Goal: Task Accomplishment & Management: Complete application form

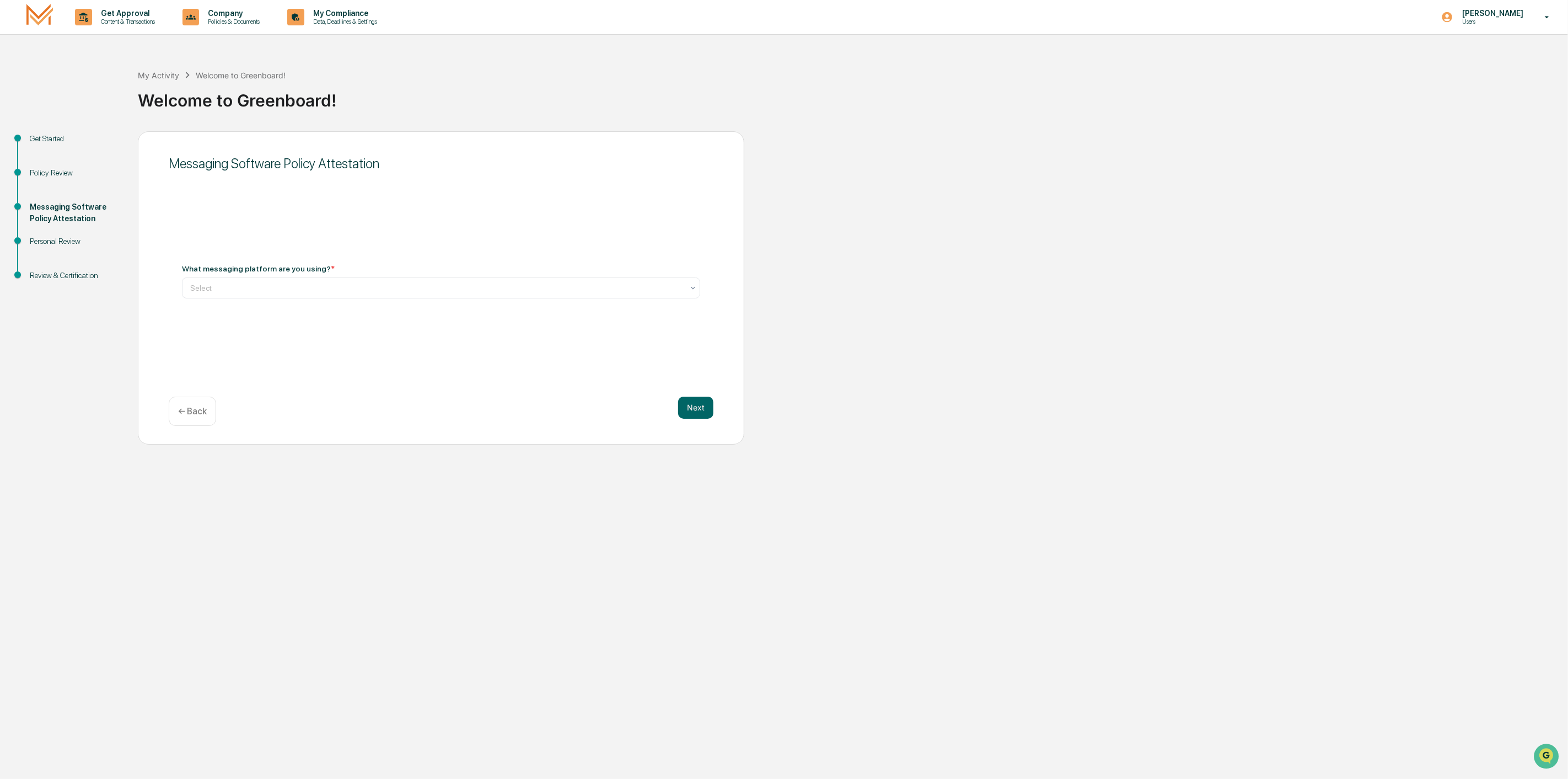
click at [186, 416] on p "← Back" at bounding box center [192, 411] width 29 height 10
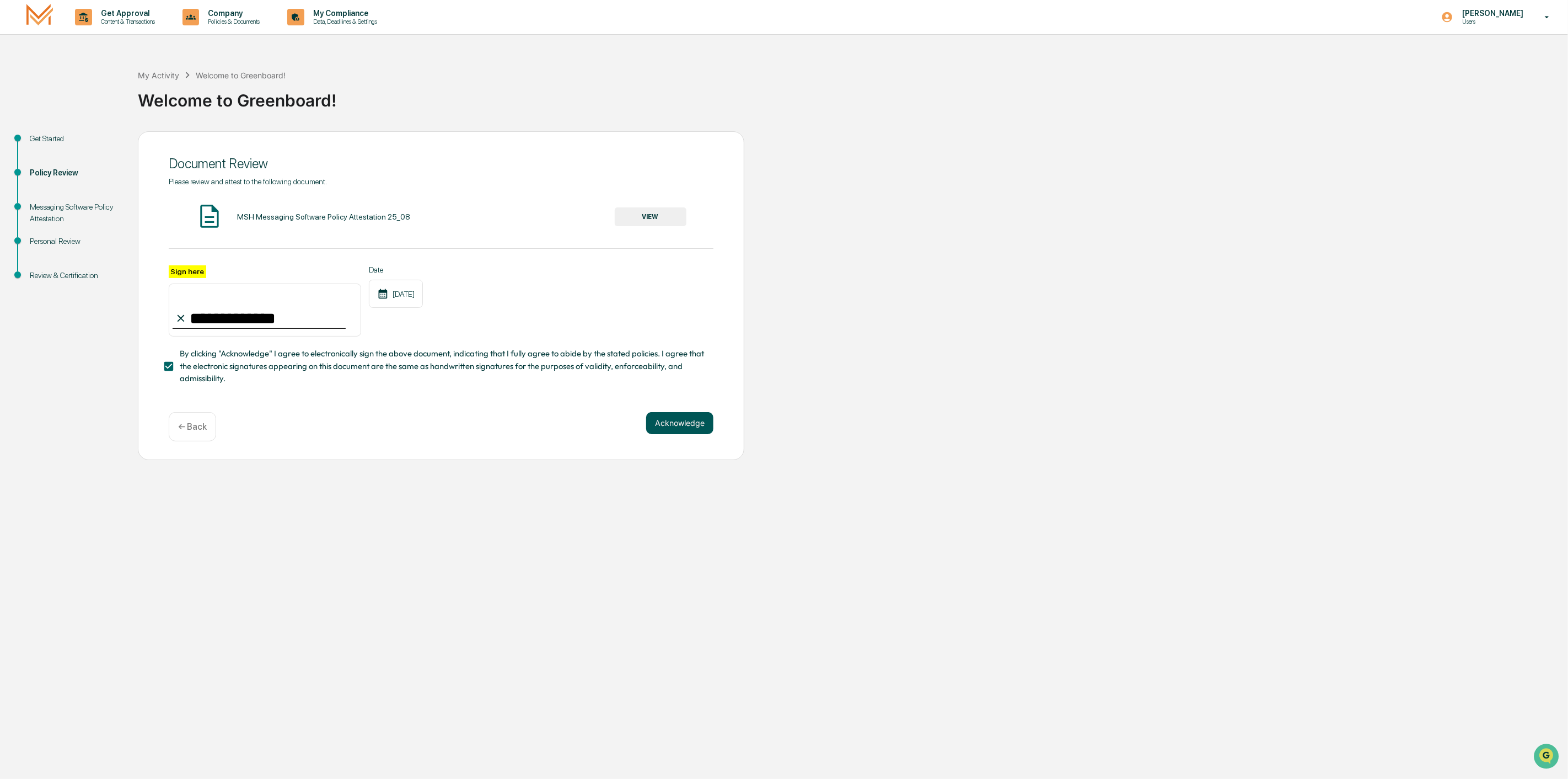
click at [698, 429] on button "Acknowledge" at bounding box center [680, 423] width 68 height 22
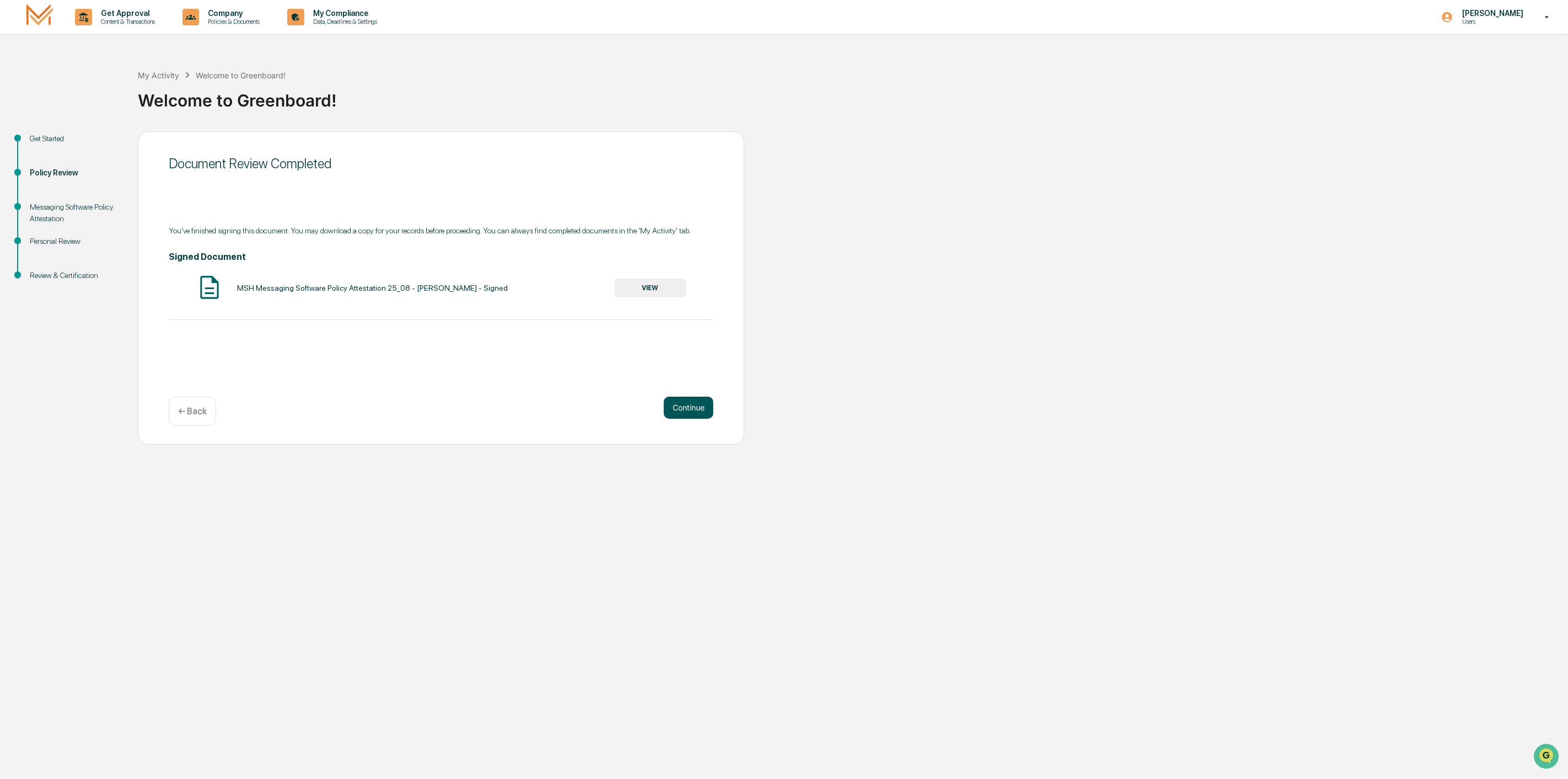
click at [695, 412] on button "Continue" at bounding box center [689, 407] width 50 height 22
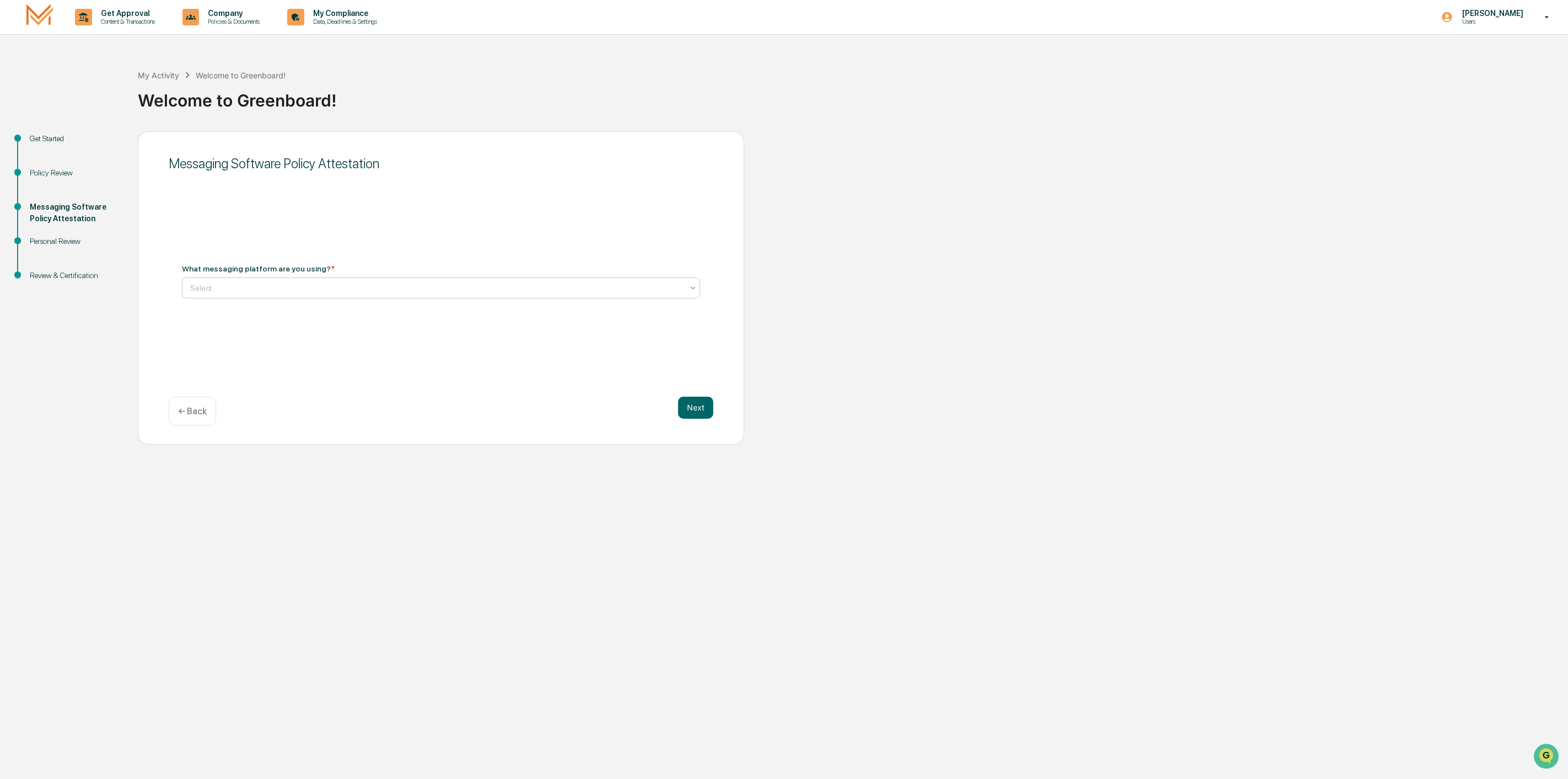
click at [553, 287] on div at bounding box center [436, 288] width 493 height 11
click at [929, 242] on div "Get Started Policy Review Messaging Software Policy Attestation Personal Review…" at bounding box center [784, 288] width 1557 height 313
click at [310, 294] on div at bounding box center [436, 288] width 493 height 11
click at [267, 336] on div "Not Using Whats App" at bounding box center [441, 337] width 517 height 22
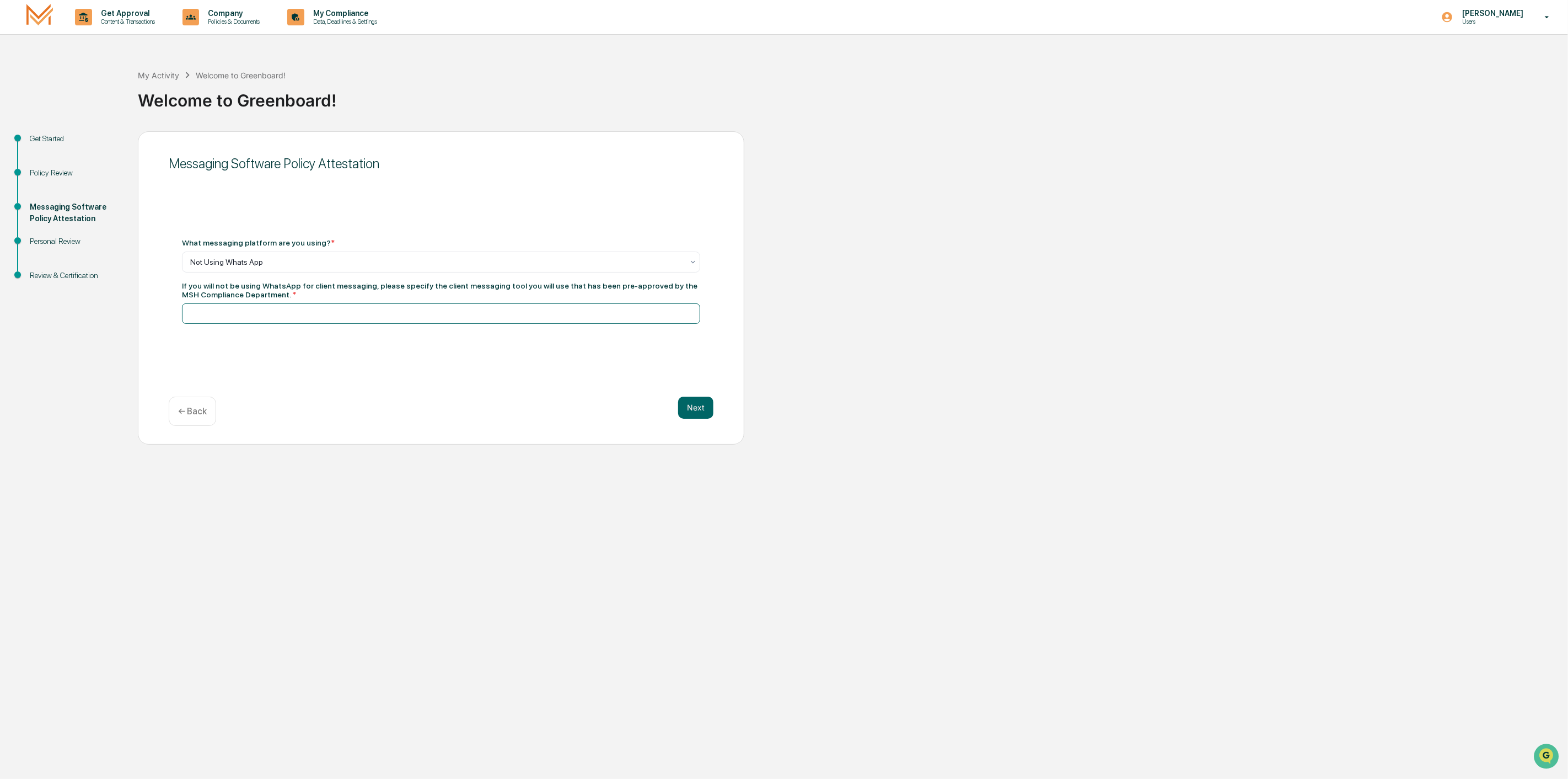
click at [414, 311] on input at bounding box center [441, 314] width 518 height 21
type input "****"
click at [693, 407] on button "Next" at bounding box center [696, 407] width 35 height 22
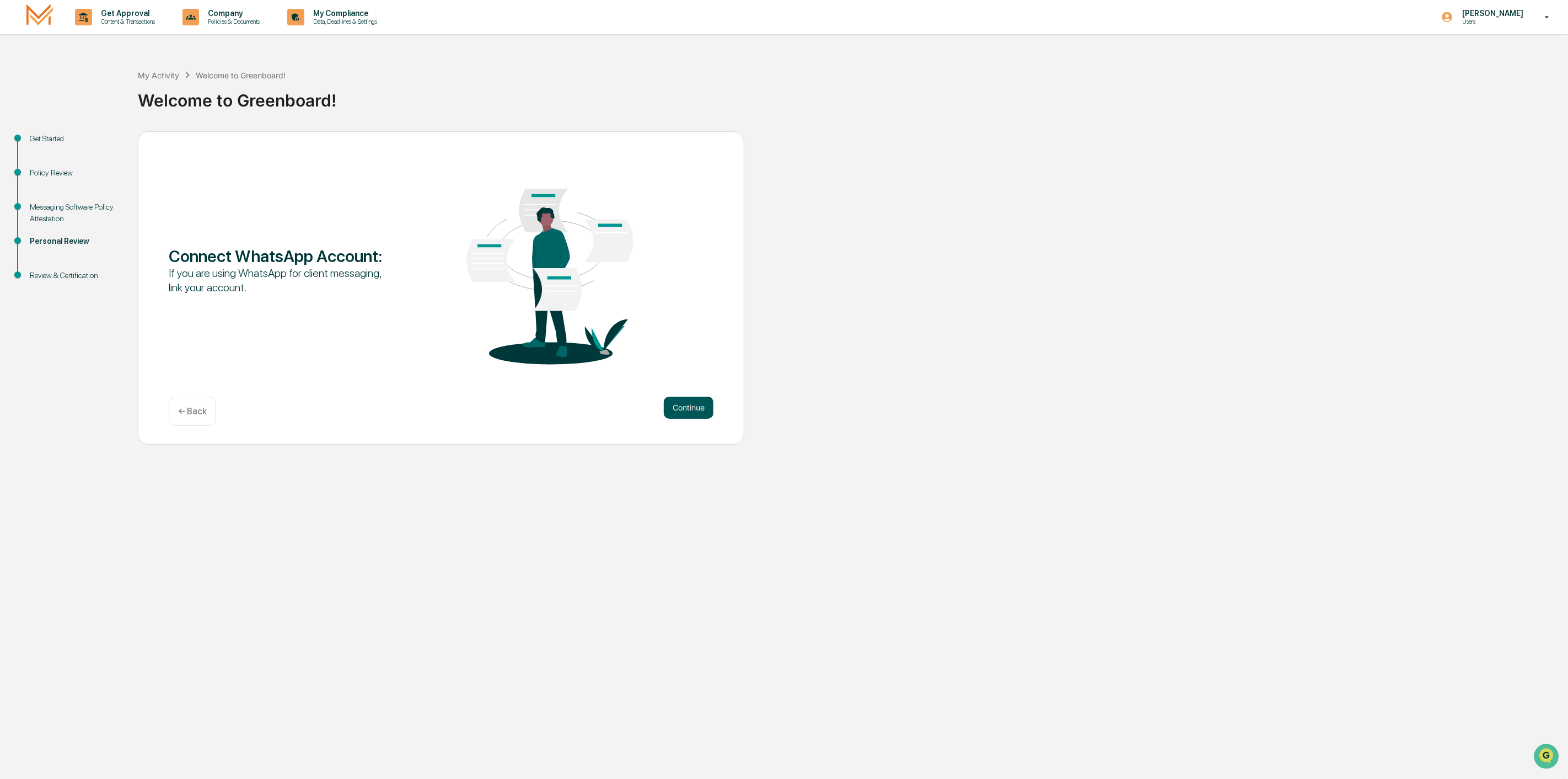
click at [681, 409] on button "Continue" at bounding box center [689, 407] width 50 height 22
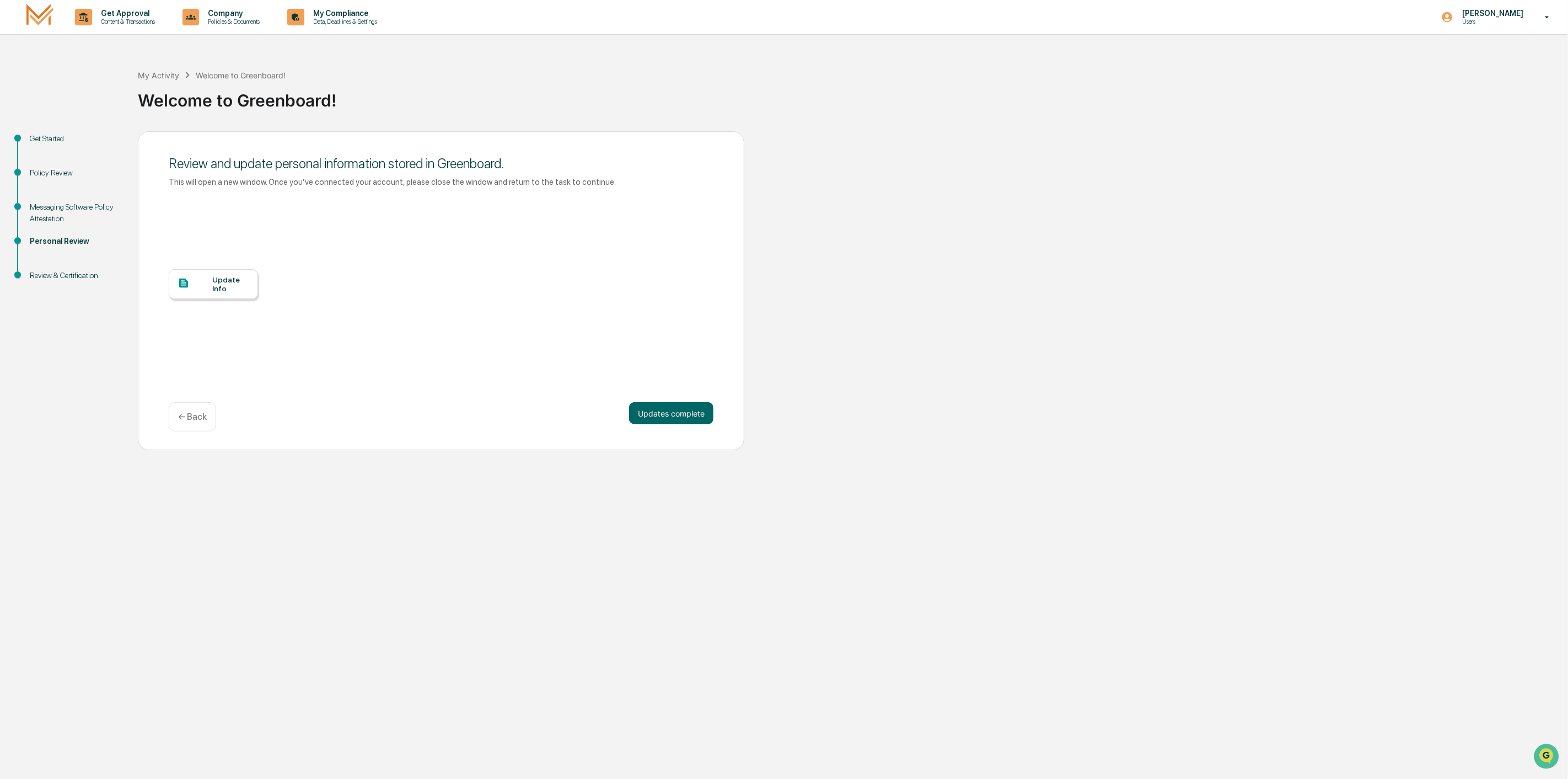
click at [213, 286] on div "Update Info" at bounding box center [231, 284] width 37 height 18
click at [686, 414] on button "Updates complete" at bounding box center [671, 413] width 85 height 22
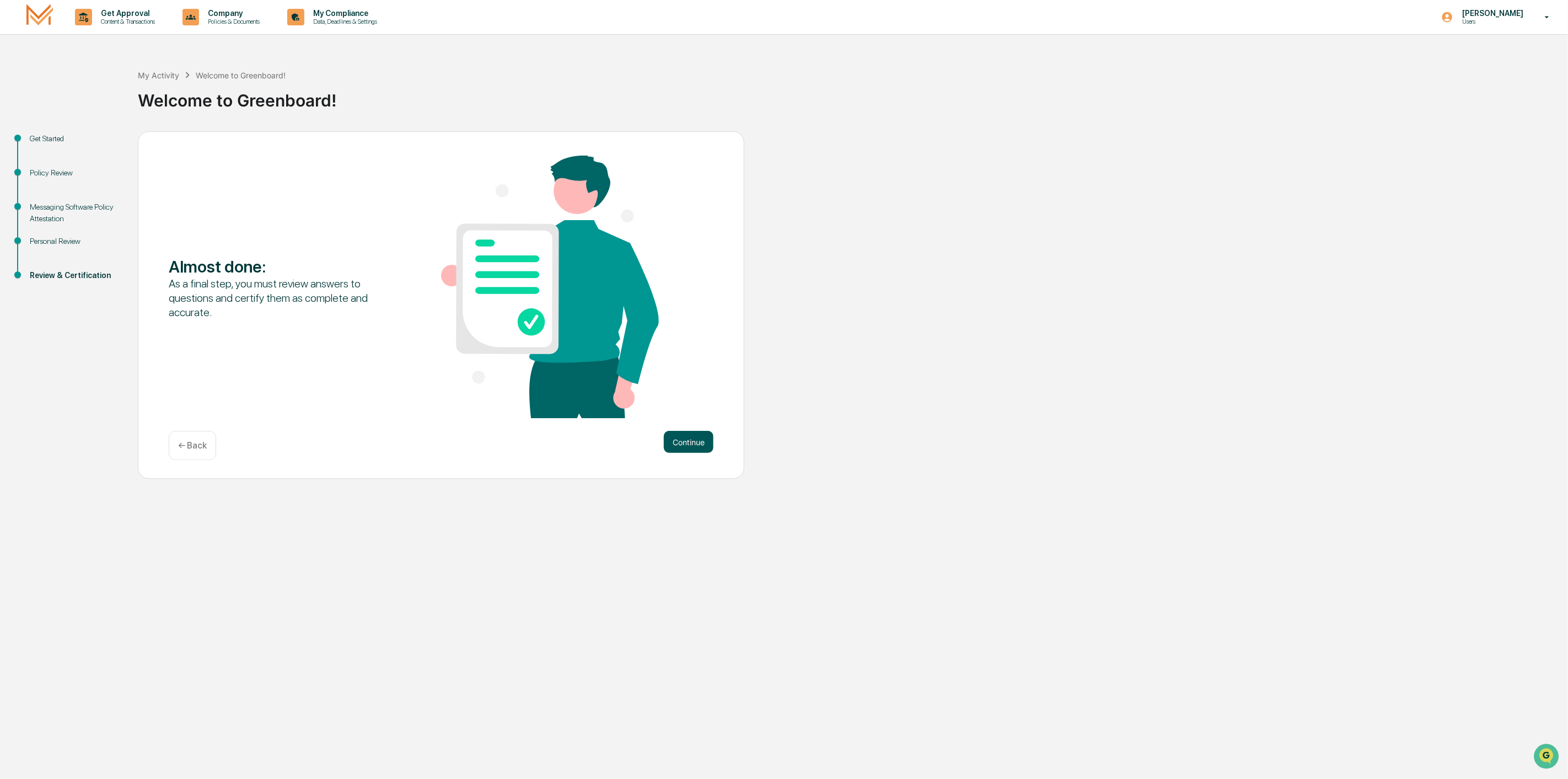
click at [685, 442] on button "Continue" at bounding box center [689, 442] width 50 height 22
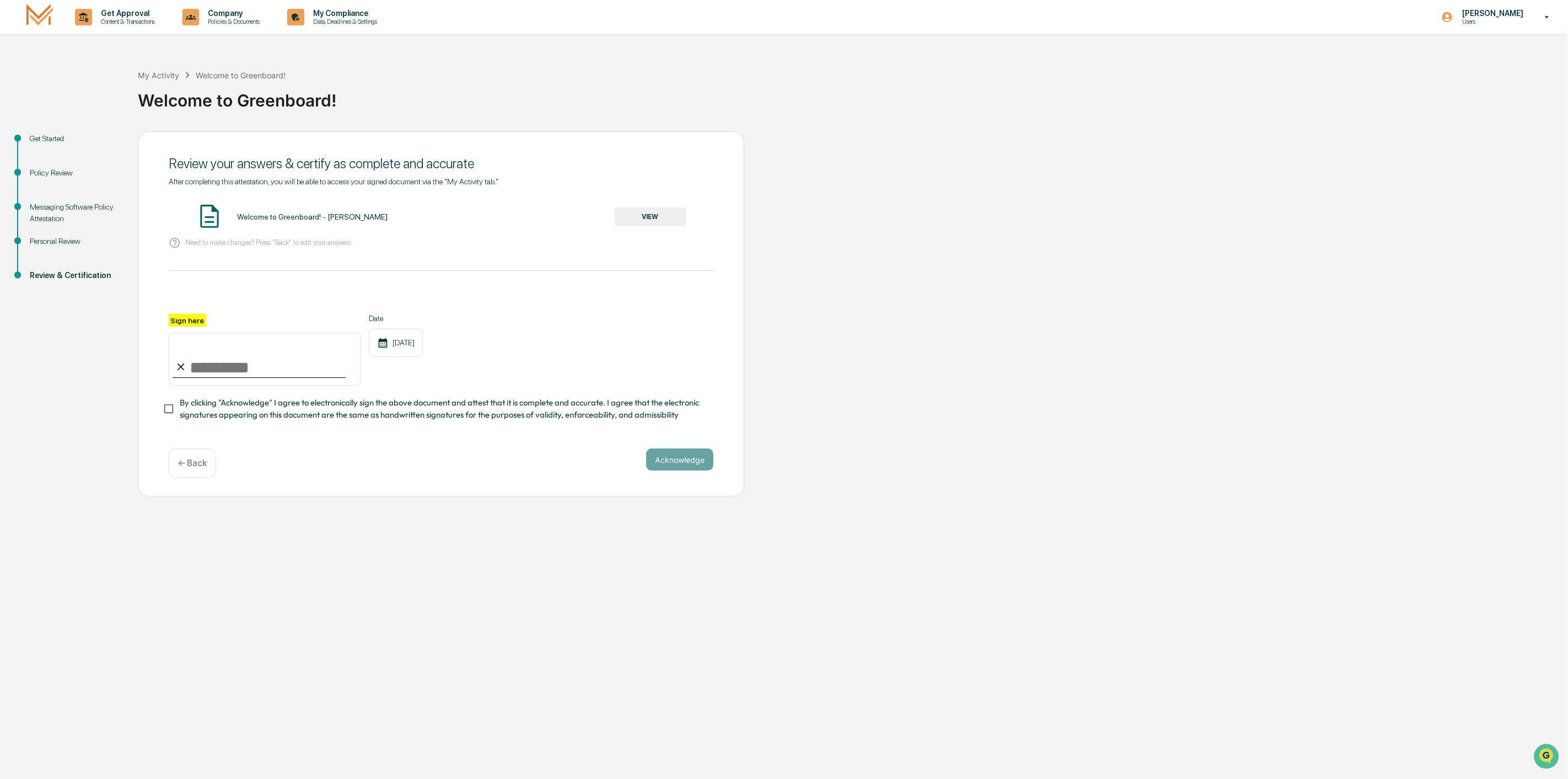
click at [272, 372] on input "Sign here" at bounding box center [265, 359] width 192 height 53
type input "**********"
click at [675, 470] on button "Acknowledge" at bounding box center [680, 459] width 68 height 22
click at [663, 218] on button "VIEW" at bounding box center [651, 217] width 72 height 19
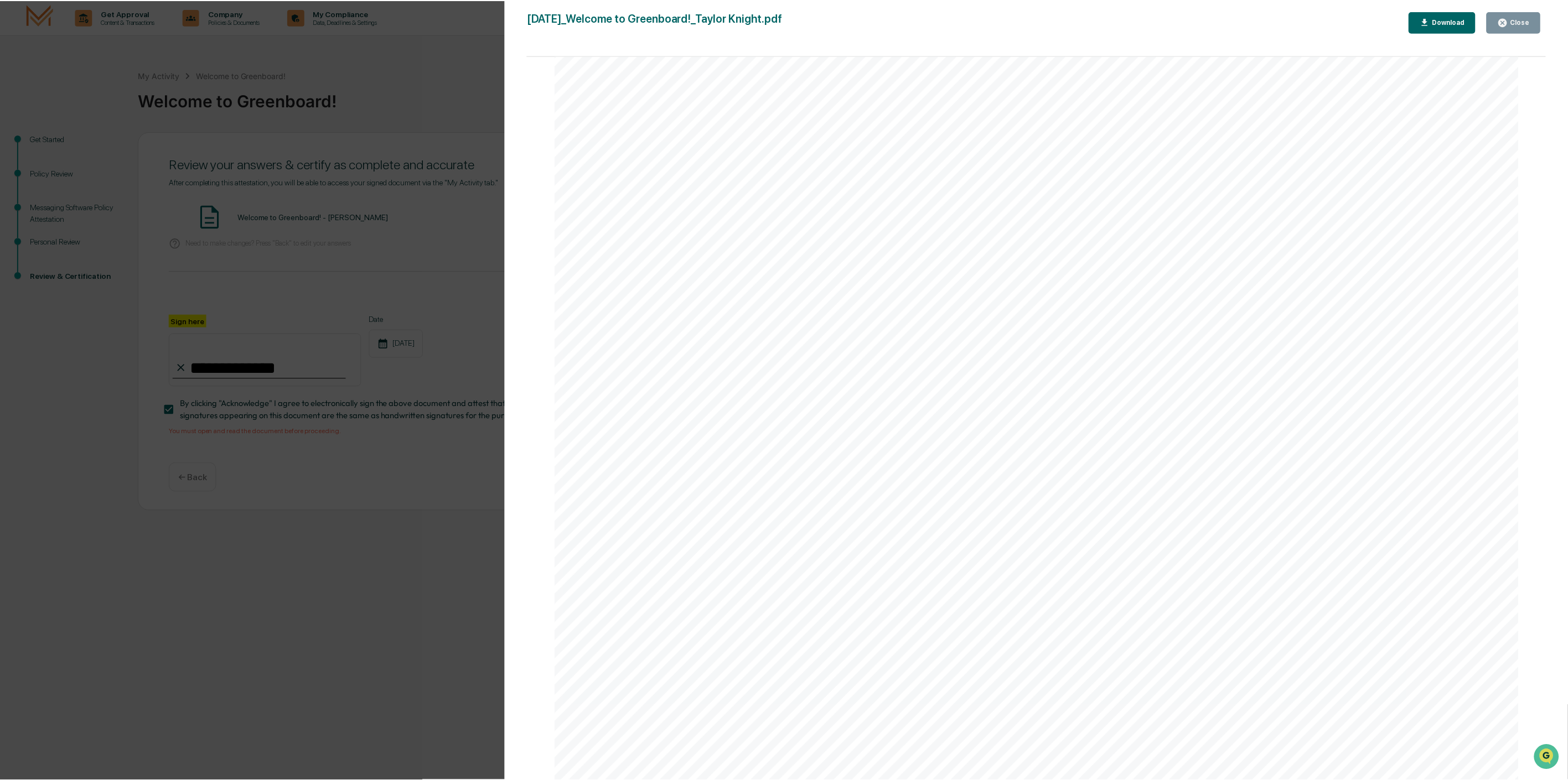
scroll to position [2072, 0]
click at [1530, 19] on div "Close" at bounding box center [1524, 21] width 21 height 8
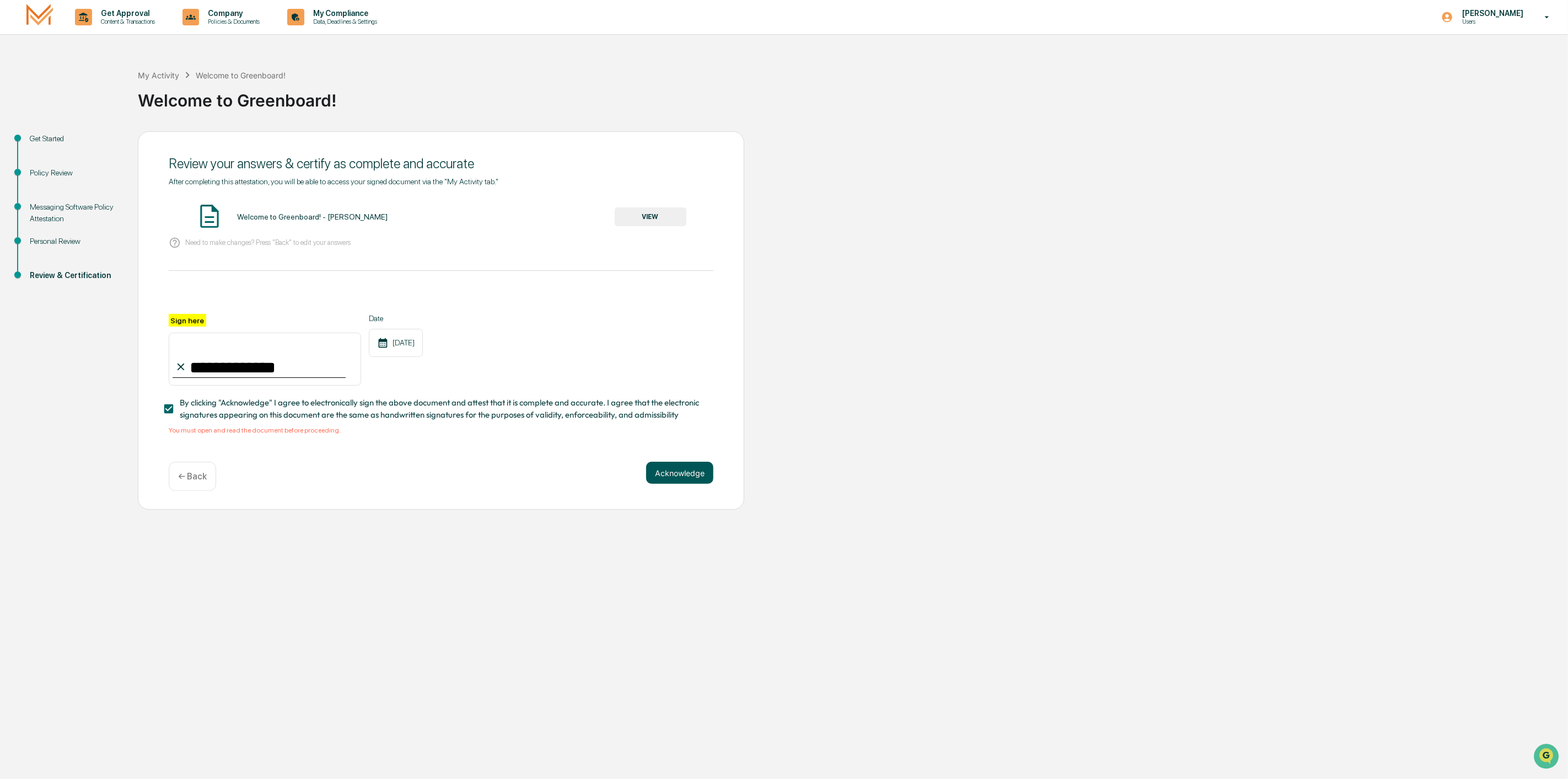
click at [663, 484] on button "Acknowledge" at bounding box center [680, 473] width 68 height 22
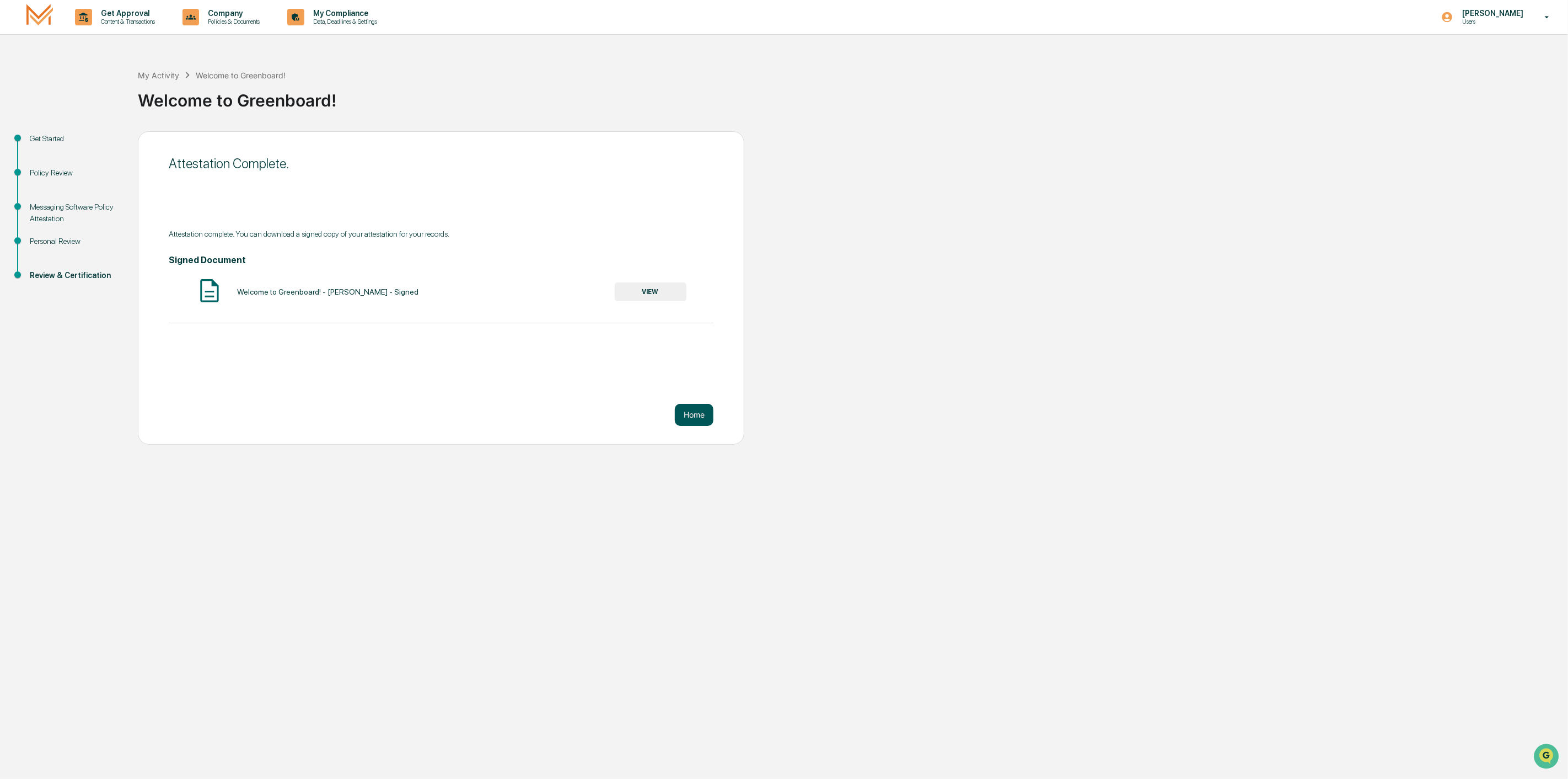
click at [691, 418] on button "Home" at bounding box center [694, 415] width 38 height 22
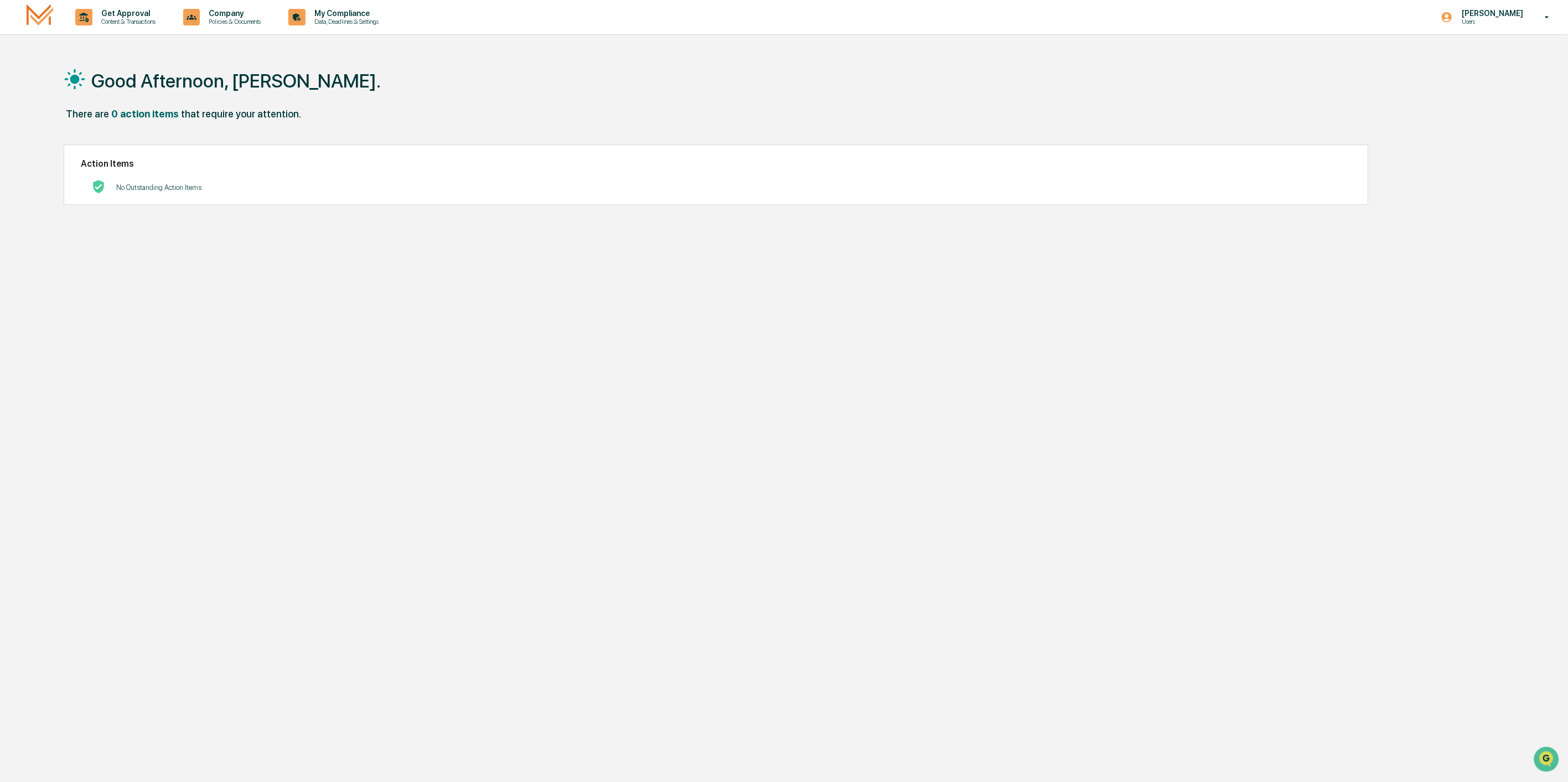
click at [32, 11] on img at bounding box center [39, 17] width 26 height 26
click at [850, 422] on div "Good Afternoon, Taylor. There are 0 action items that require your attention. A…" at bounding box center [769, 443] width 1445 height 782
